Goal: Task Accomplishment & Management: Manage account settings

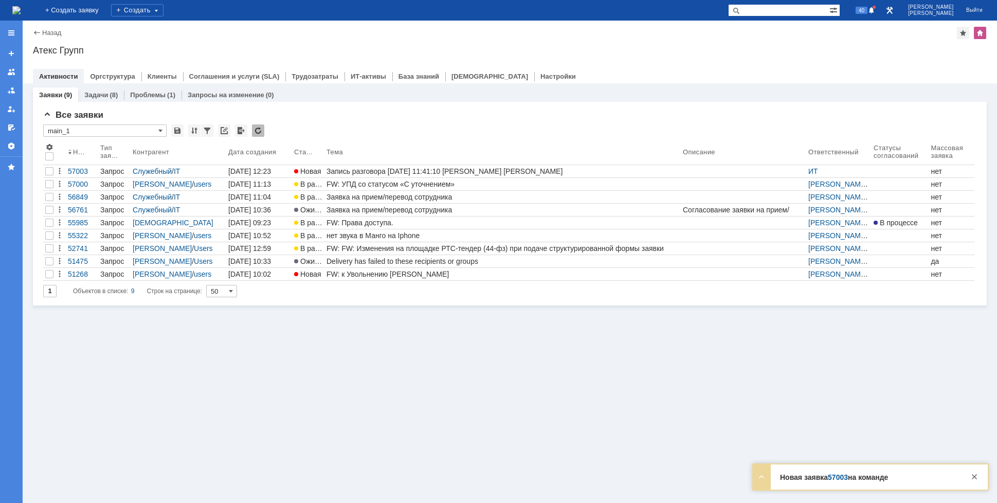
click at [488, 432] on div "Заявки (9) Задачи (8) Проблемы (1) Запросы на изменение (0) Все заявки * main_1…" at bounding box center [510, 292] width 974 height 419
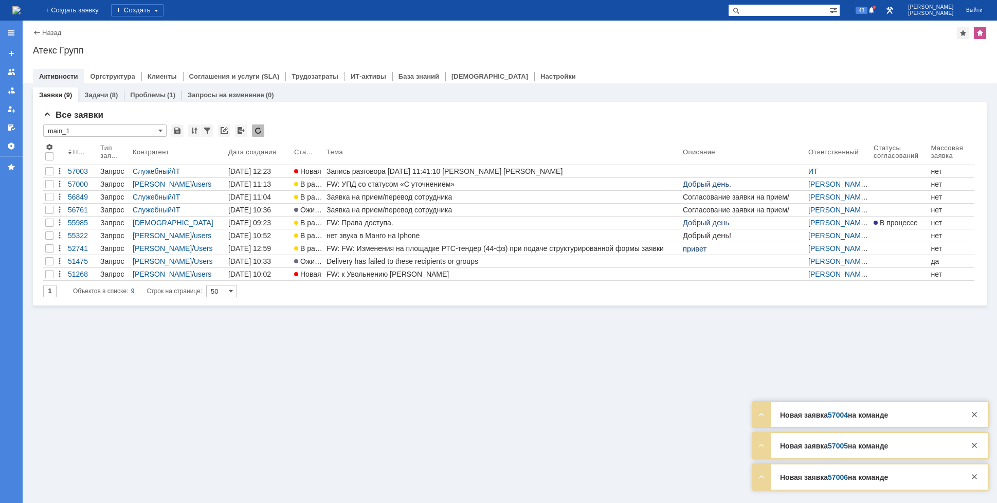
click at [21, 11] on img at bounding box center [16, 10] width 8 height 8
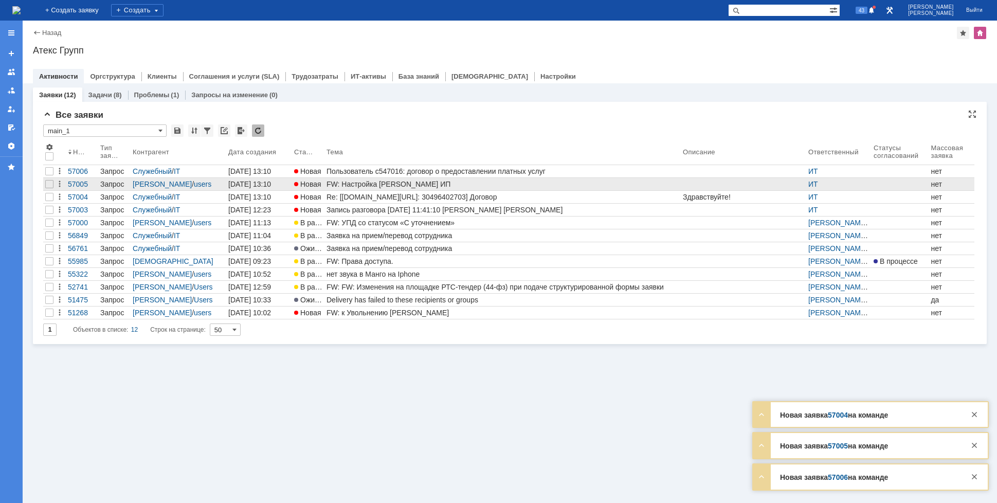
click at [420, 184] on div "FW: Настройка [PERSON_NAME] ИП" at bounding box center [502, 184] width 352 height 8
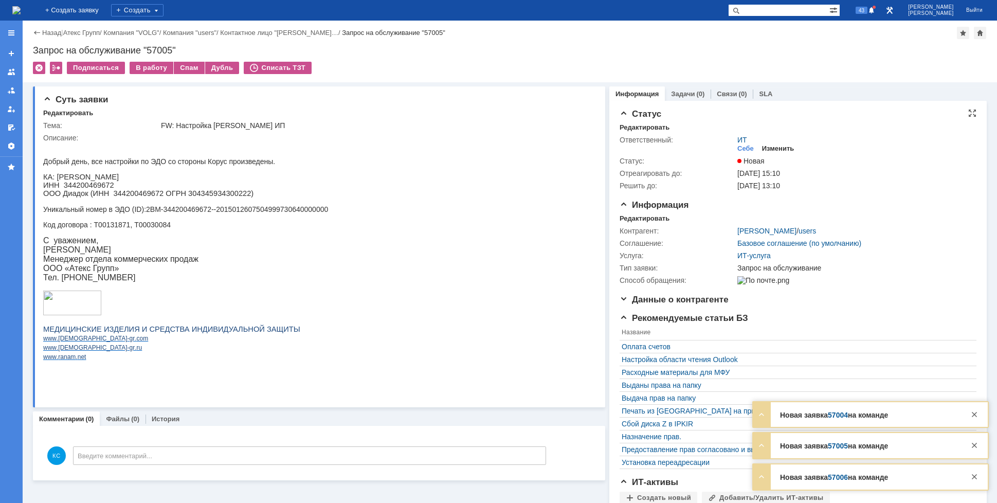
click at [769, 147] on div "Изменить" at bounding box center [778, 148] width 32 height 8
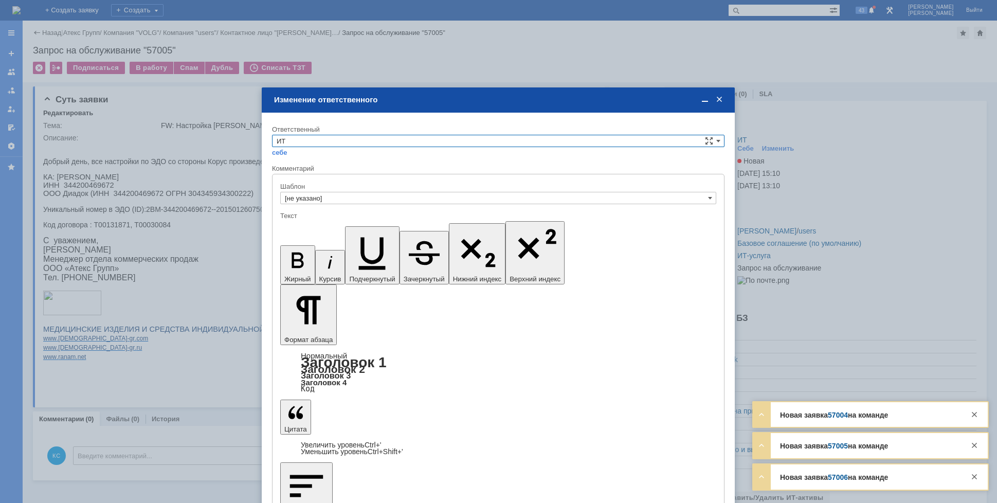
click at [372, 142] on input "ИТ" at bounding box center [498, 141] width 452 height 12
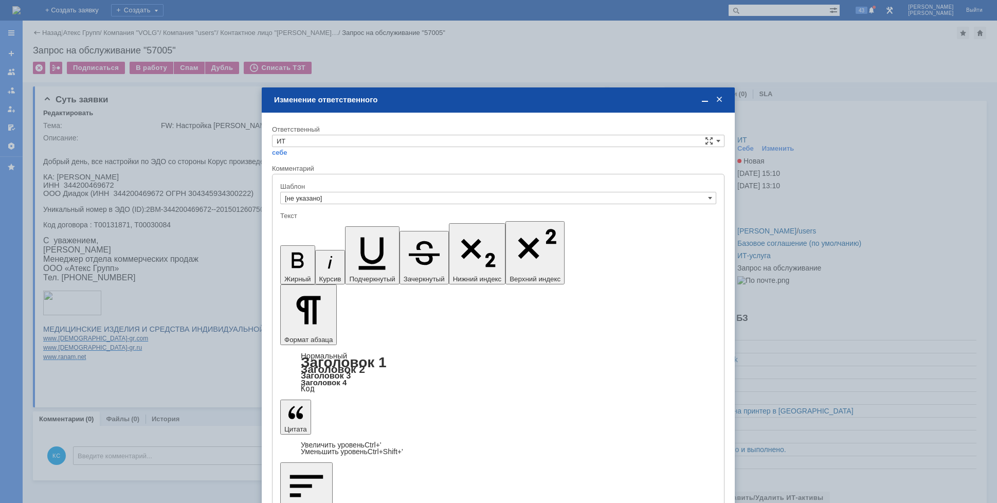
click at [303, 224] on span "АСУ" at bounding box center [498, 226] width 443 height 8
type input "АСУ"
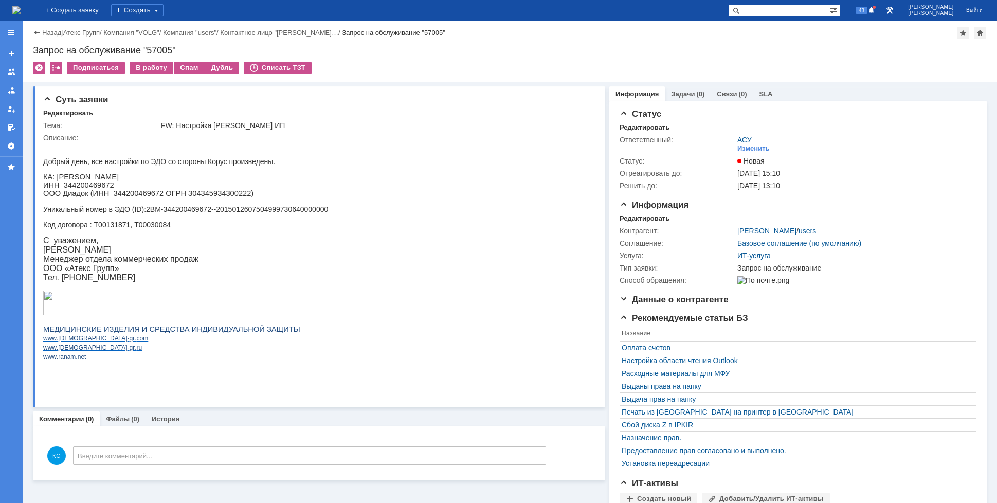
click at [21, 6] on img at bounding box center [16, 10] width 8 height 8
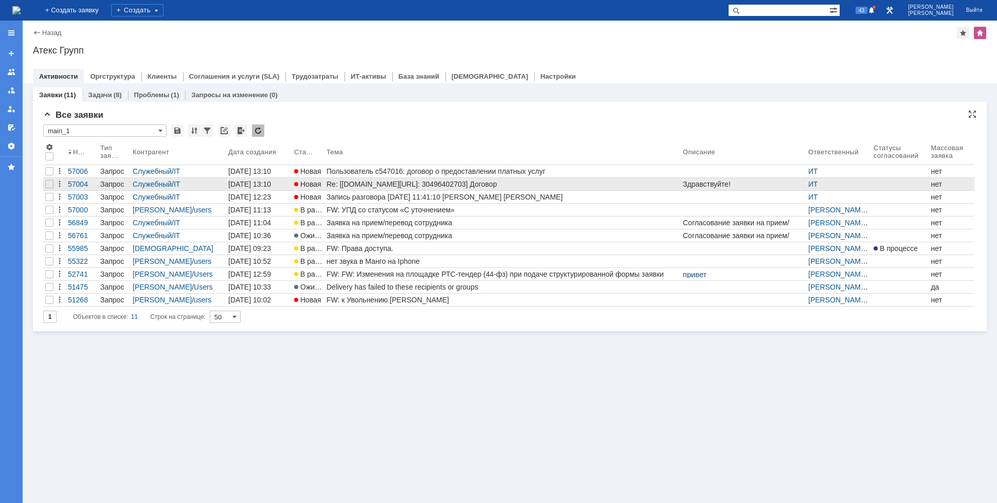
click at [368, 182] on div "Re: [[DOMAIN_NAME][URL]: 30496402703] Договор" at bounding box center [502, 184] width 352 height 8
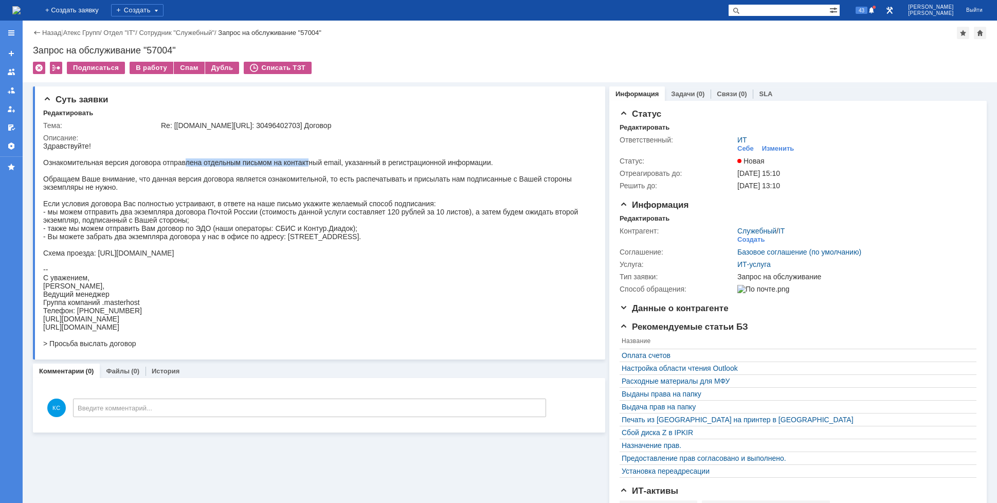
drag, startPoint x: 186, startPoint y: 161, endPoint x: 318, endPoint y: 161, distance: 132.1
click at [316, 161] on div "Здравствуйте! Ознакомительная версия договора отправлена отдельным письмом на к…" at bounding box center [316, 245] width 547 height 206
drag, startPoint x: 342, startPoint y: 159, endPoint x: 422, endPoint y: 159, distance: 80.2
click at [425, 158] on div "Здравствуйте! Ознакомительная версия договора отправлена отдельным письмом на к…" at bounding box center [316, 245] width 547 height 206
drag, startPoint x: 107, startPoint y: 196, endPoint x: 217, endPoint y: 212, distance: 110.6
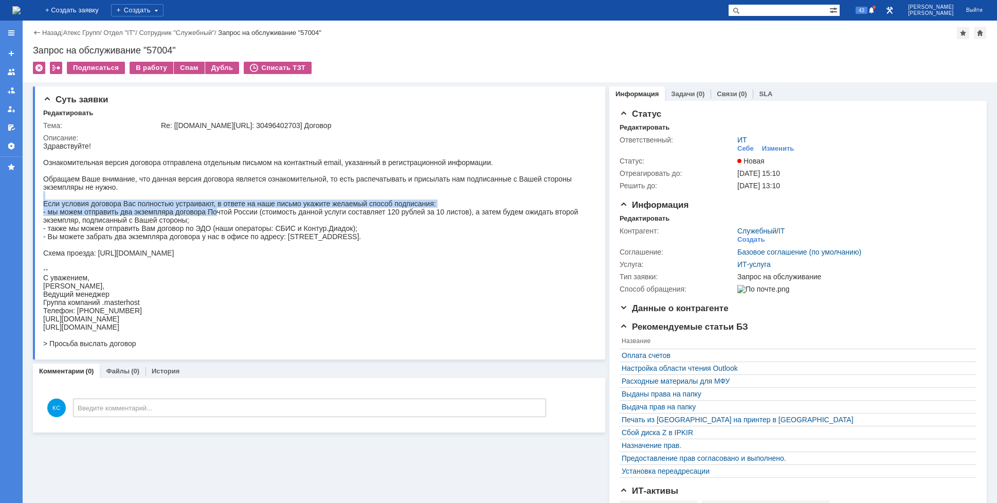
click at [217, 212] on div "Здравствуйте! Ознакомительная версия договора отправлена отдельным письмом на к…" at bounding box center [316, 245] width 547 height 206
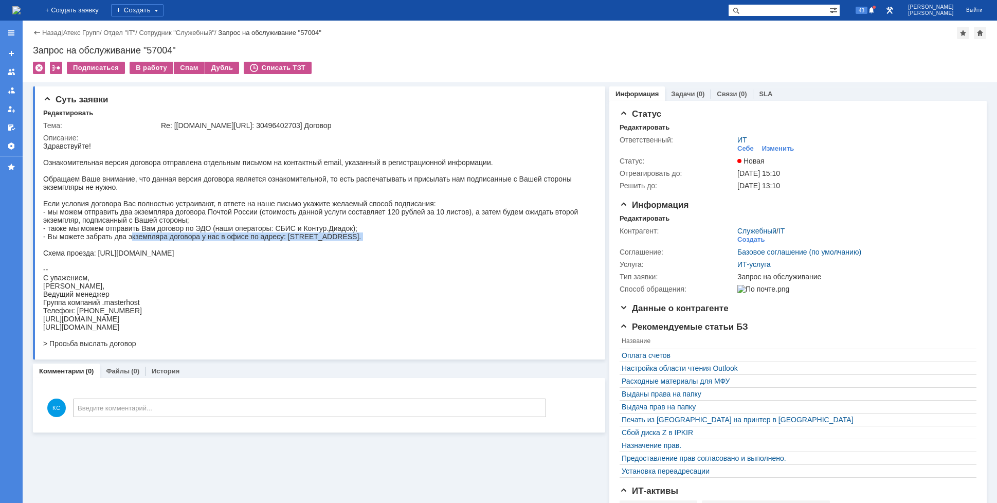
drag, startPoint x: 135, startPoint y: 241, endPoint x: 181, endPoint y: 249, distance: 46.4
click at [173, 248] on div "Здравствуйте! Ознакомительная версия договора отправлена отдельным письмом на к…" at bounding box center [316, 245] width 547 height 206
click at [122, 260] on div "Здравствуйте! Ознакомительная версия договора отправлена отдельным письмом на к…" at bounding box center [316, 245] width 547 height 206
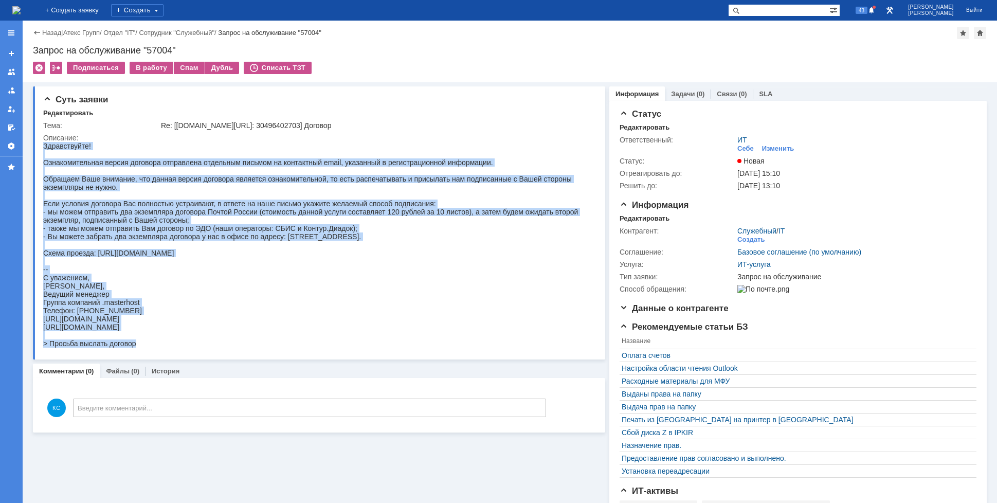
drag, startPoint x: 144, startPoint y: 345, endPoint x: 82, endPoint y: 316, distance: 69.2
click at [43, 174] on html "Здравствуйте! Ознакомительная версия договора отправлена отдельным письмом на к…" at bounding box center [316, 245] width 547 height 206
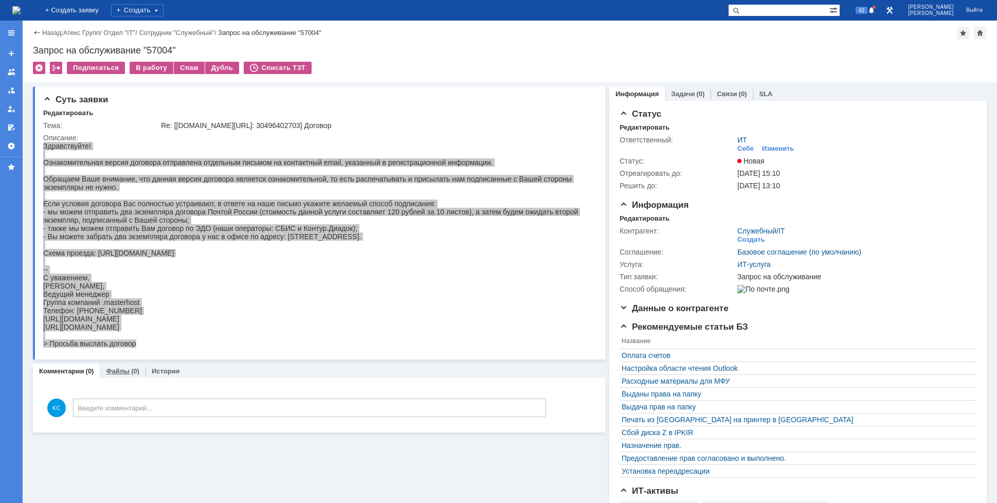
click at [123, 366] on div "Файлы (0)" at bounding box center [123, 370] width 46 height 15
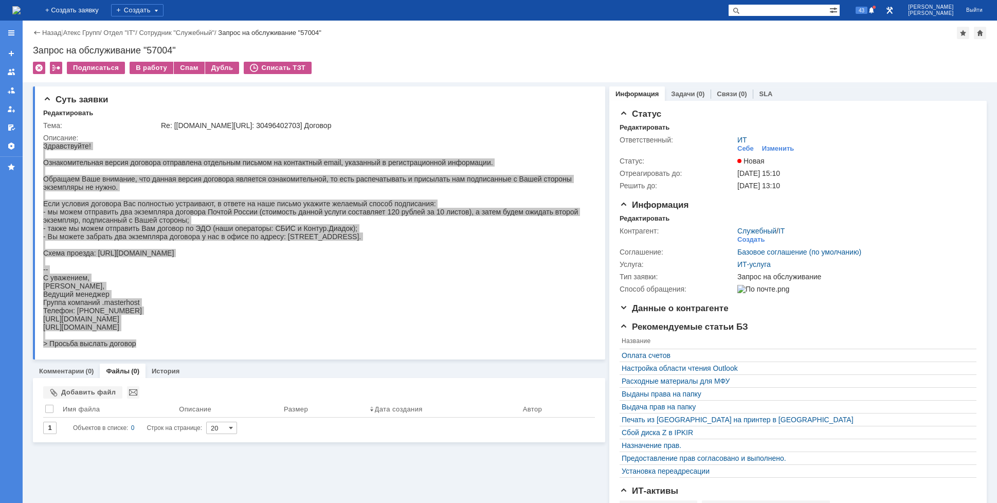
click at [70, 362] on div "Суть заявки Редактировать Тема: Re: [[DOMAIN_NAME][URL]: 30496402703] Договор О…" at bounding box center [319, 333] width 572 height 502
click at [71, 363] on div "Суть заявки Редактировать Тема: Re: [[DOMAIN_NAME][URL]: 30496402703] Договор О…" at bounding box center [319, 333] width 572 height 502
click at [75, 370] on link "Комментарии" at bounding box center [61, 371] width 45 height 8
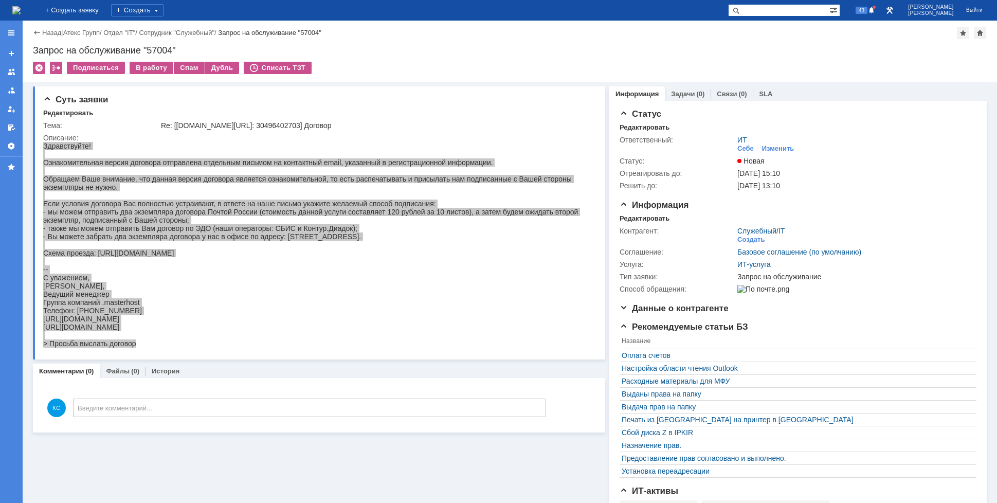
click at [21, 7] on img at bounding box center [16, 10] width 8 height 8
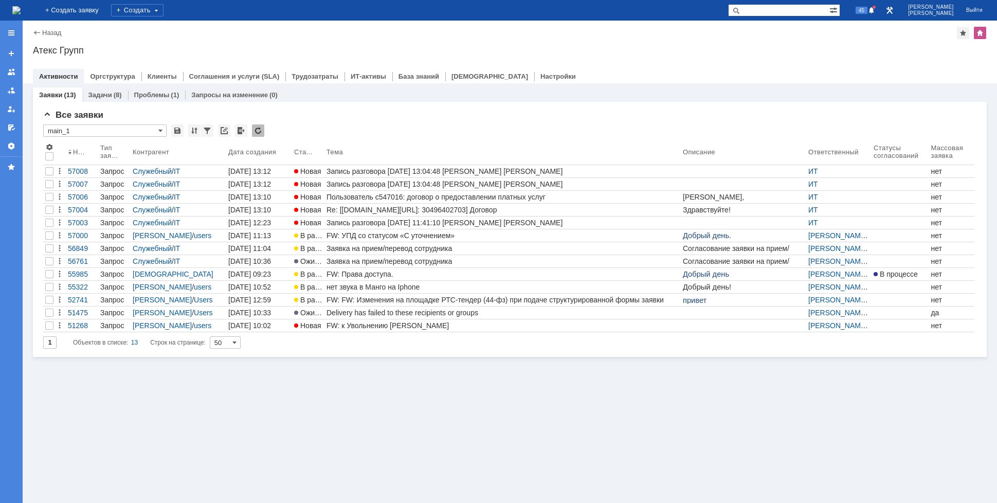
click at [21, 8] on img at bounding box center [16, 10] width 8 height 8
